Goal: Find contact information: Find contact information

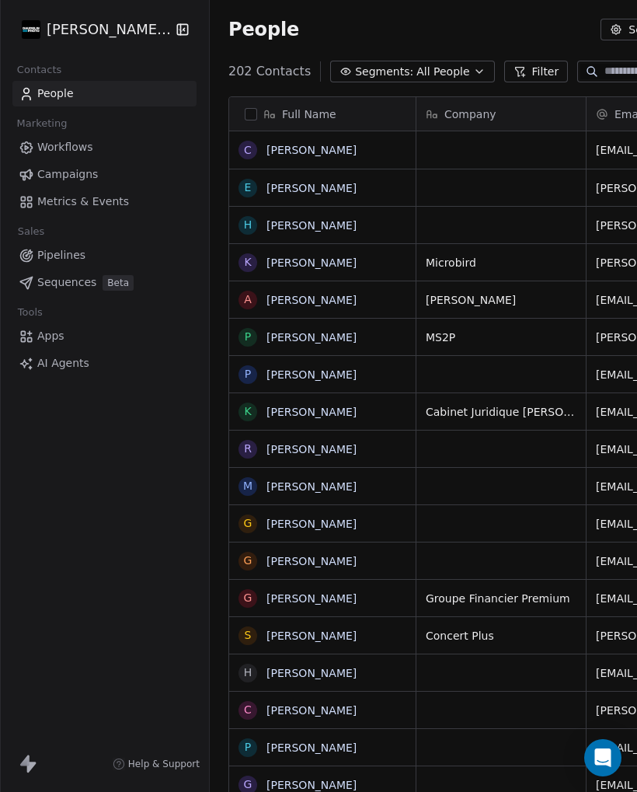
scroll to position [1, 0]
click at [122, 40] on button "[PERSON_NAME] Photo" at bounding box center [92, 29] width 147 height 26
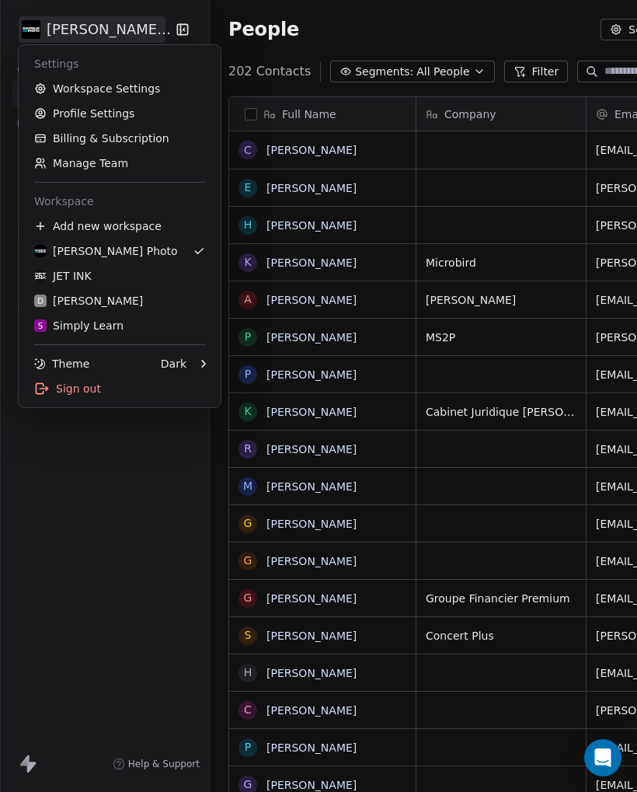
click at [92, 275] on div "JET INK" at bounding box center [63, 276] width 58 height 16
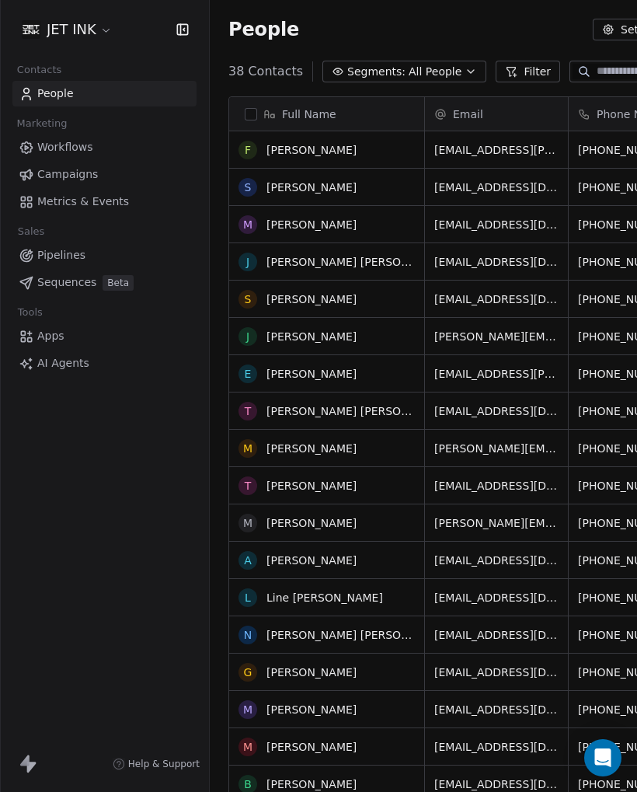
click at [339, 559] on div "K [PERSON_NAME] J [PERSON_NAME] R [PERSON_NAME] S Swipe One Test T [PERSON_NAME…" at bounding box center [327, 479] width 196 height 696
click at [350, 556] on div "K [PERSON_NAME] J [PERSON_NAME] R [PERSON_NAME] S Swipe One Test T [PERSON_NAME…" at bounding box center [327, 479] width 196 height 696
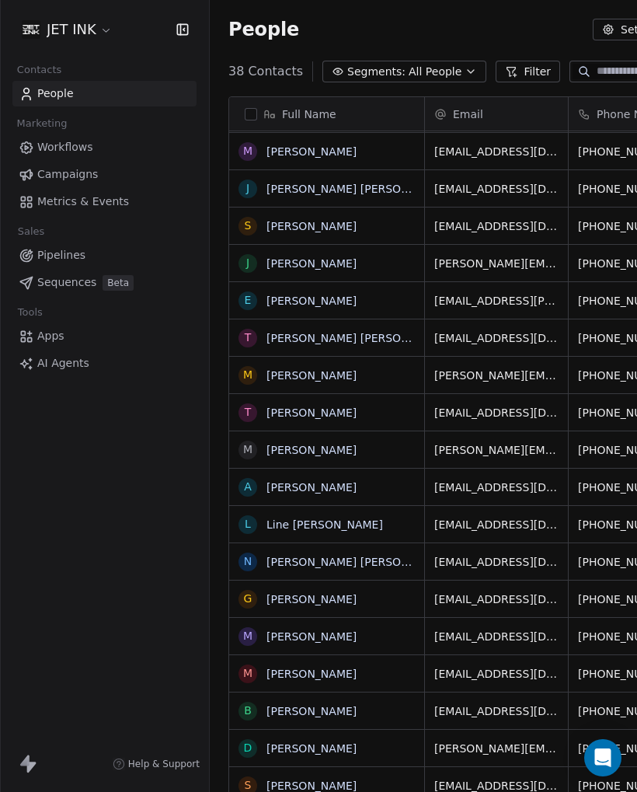
click at [340, 489] on link "[PERSON_NAME]" at bounding box center [312, 487] width 90 height 12
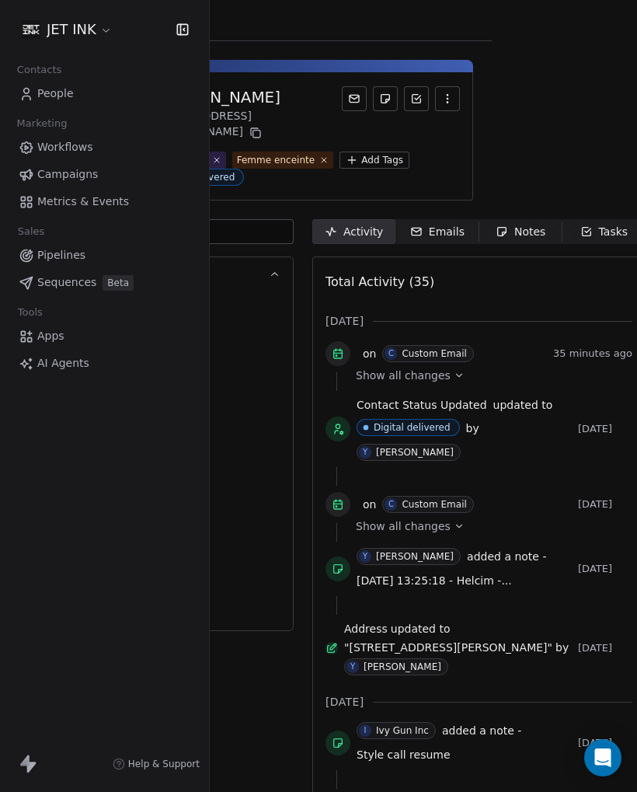
click at [437, 224] on div "Emails" at bounding box center [437, 232] width 54 height 16
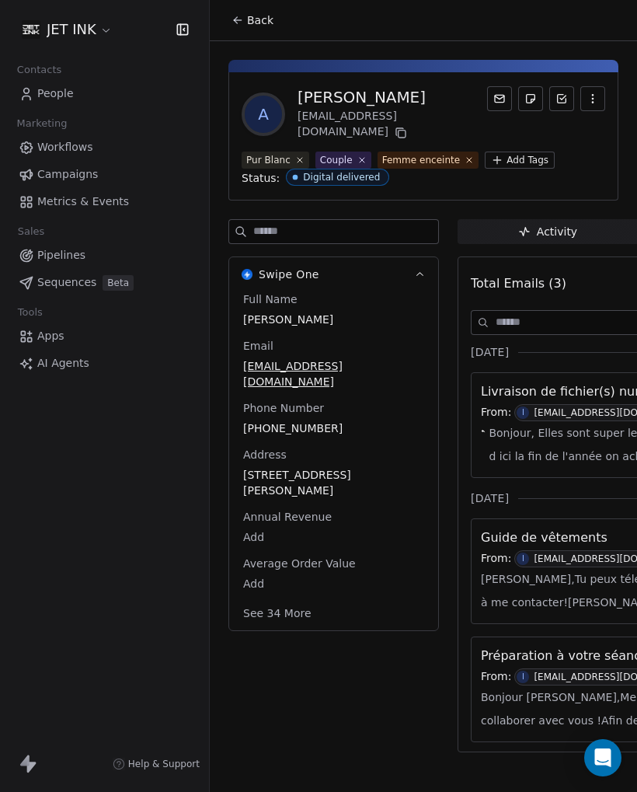
click at [67, 96] on span "People" at bounding box center [55, 93] width 37 height 16
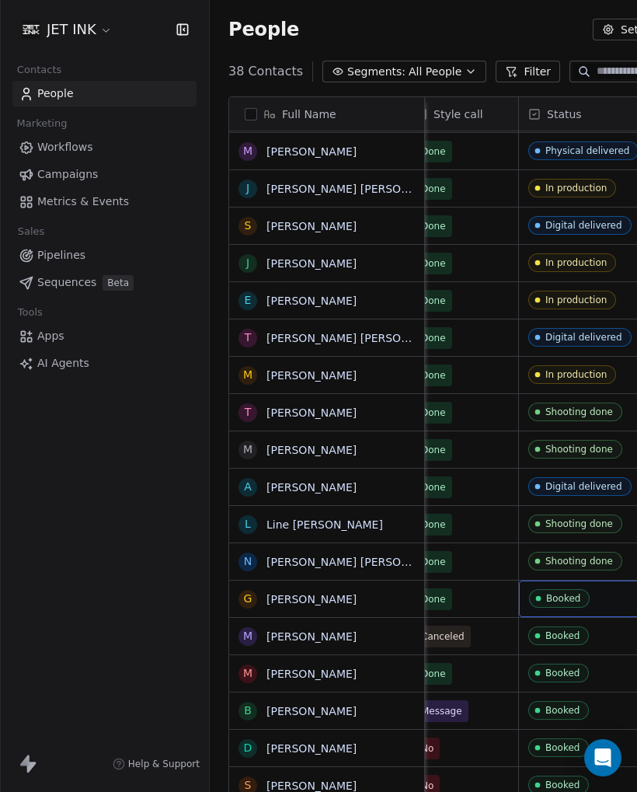
click at [608, 589] on span "Booked" at bounding box center [576, 598] width 95 height 19
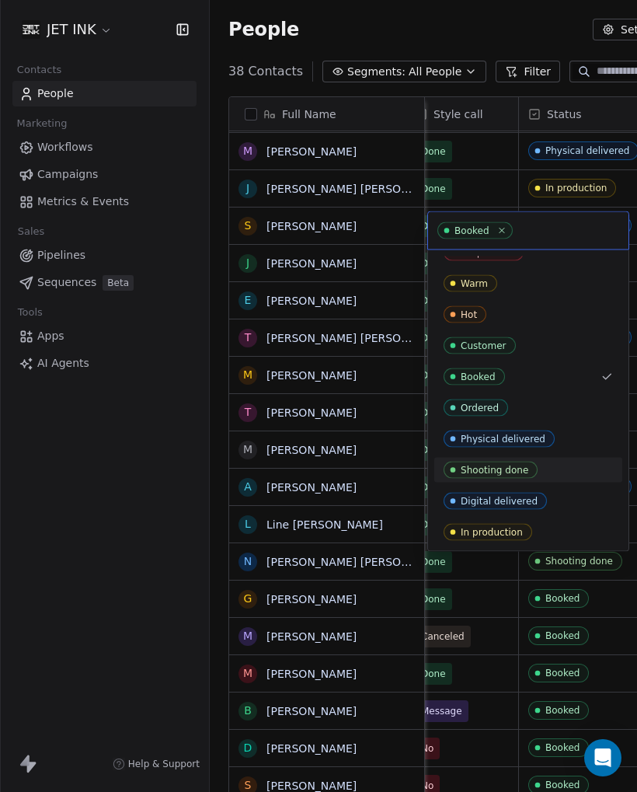
click at [528, 472] on span "Shooting done" at bounding box center [491, 470] width 94 height 17
